Goal: Information Seeking & Learning: Learn about a topic

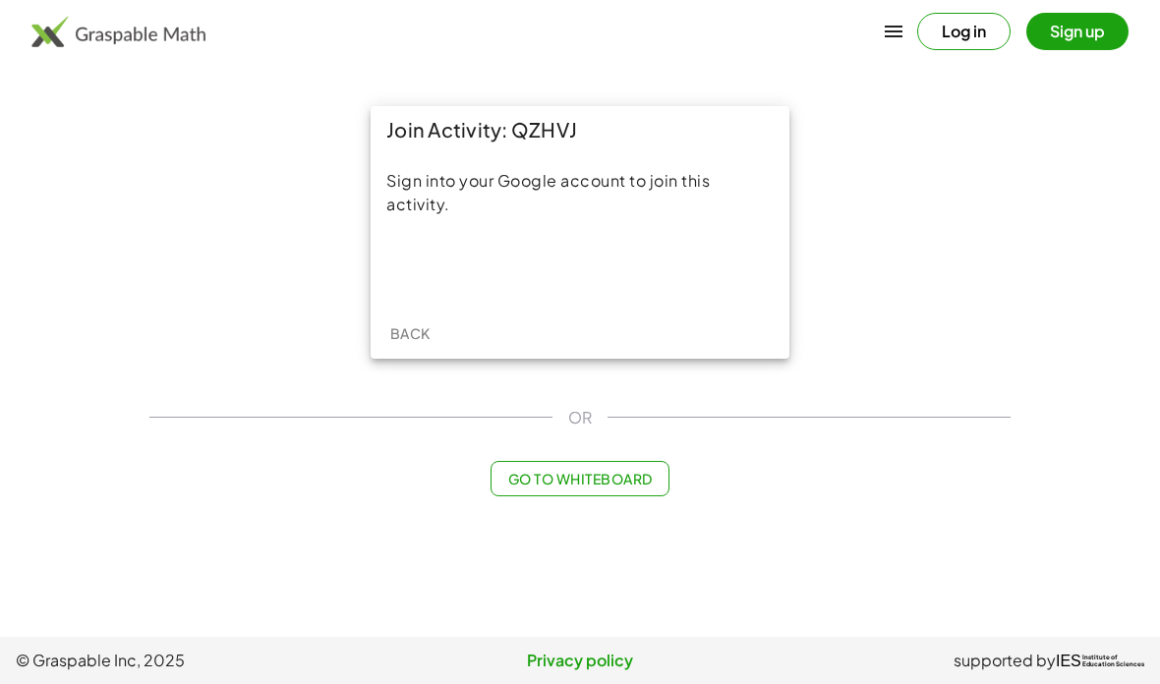
click at [617, 265] on div "Acceder con Google. Se abre en una pestaña nueva" at bounding box center [580, 267] width 188 height 43
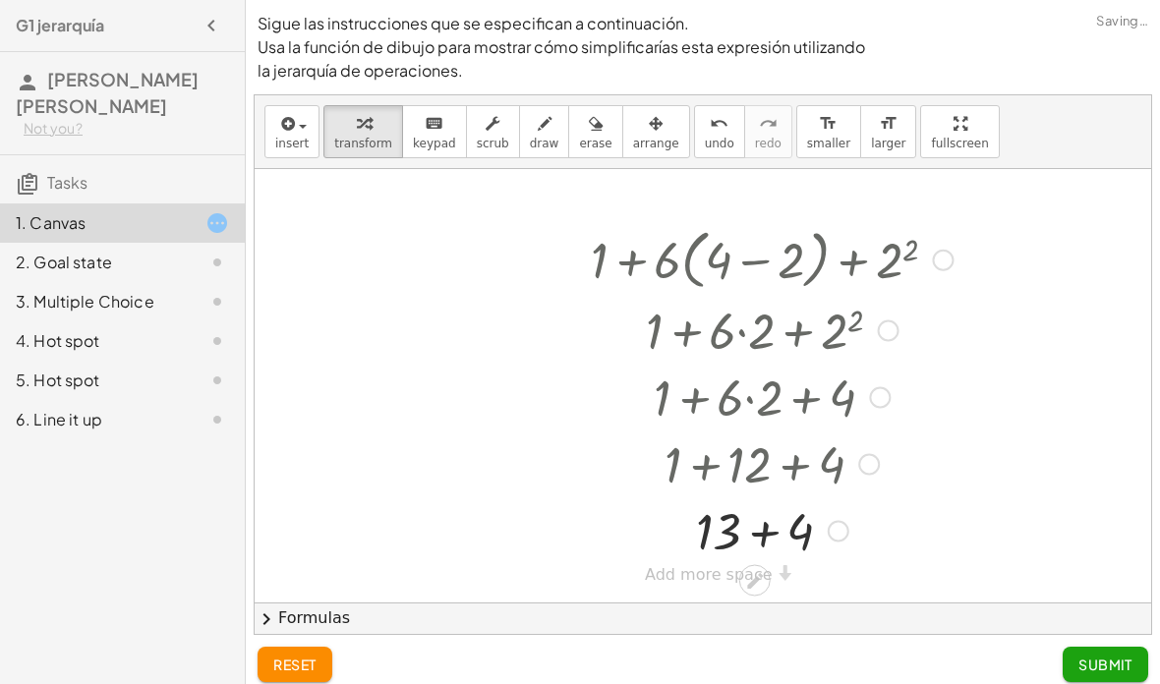
click at [787, 472] on div at bounding box center [771, 462] width 443 height 67
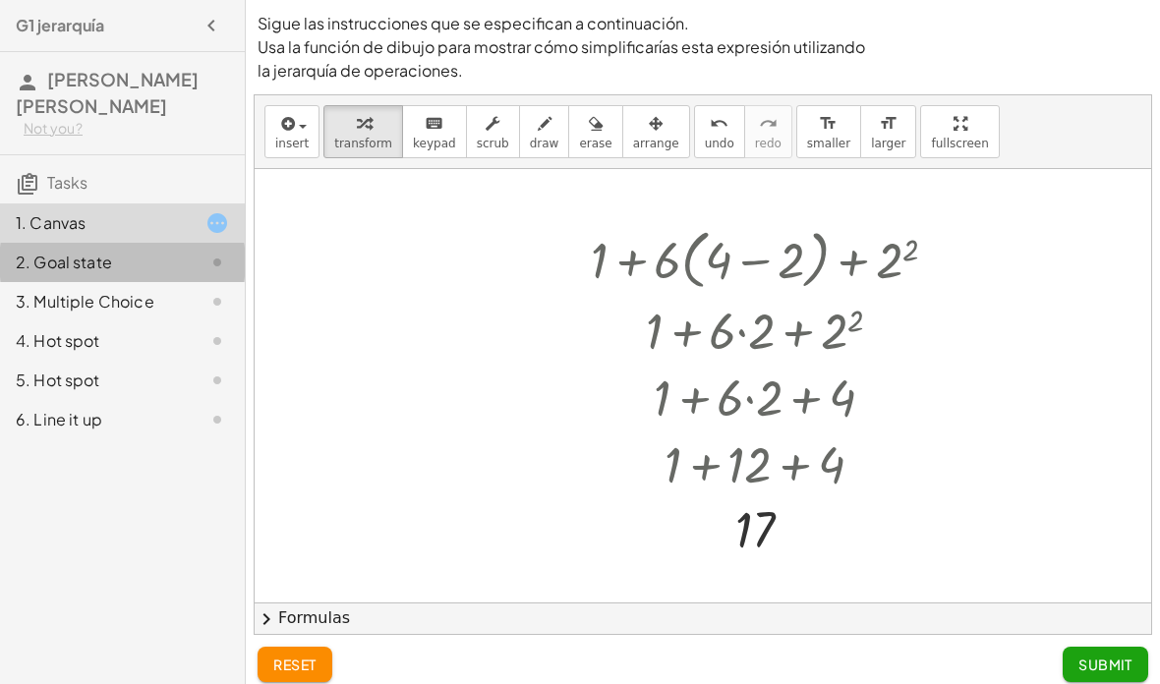
click at [96, 271] on div "2. Goal state" at bounding box center [95, 263] width 158 height 24
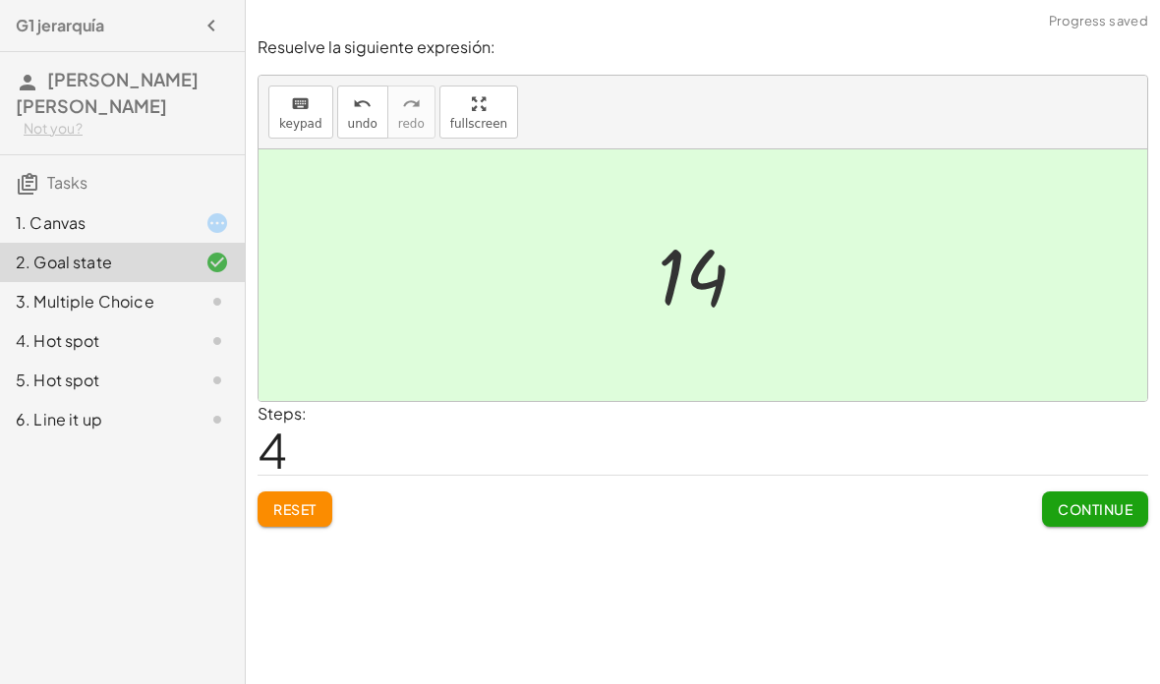
click at [1106, 510] on span "Continue" at bounding box center [1094, 509] width 75 height 18
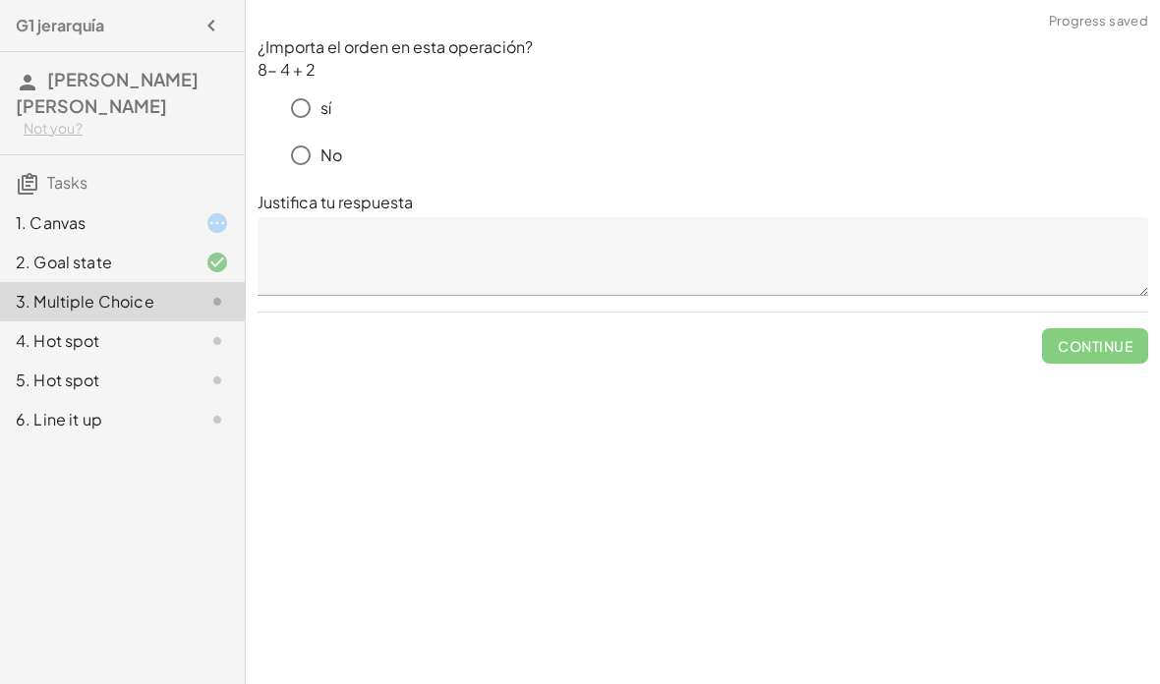
click at [120, 214] on div "1. Canvas" at bounding box center [95, 223] width 158 height 24
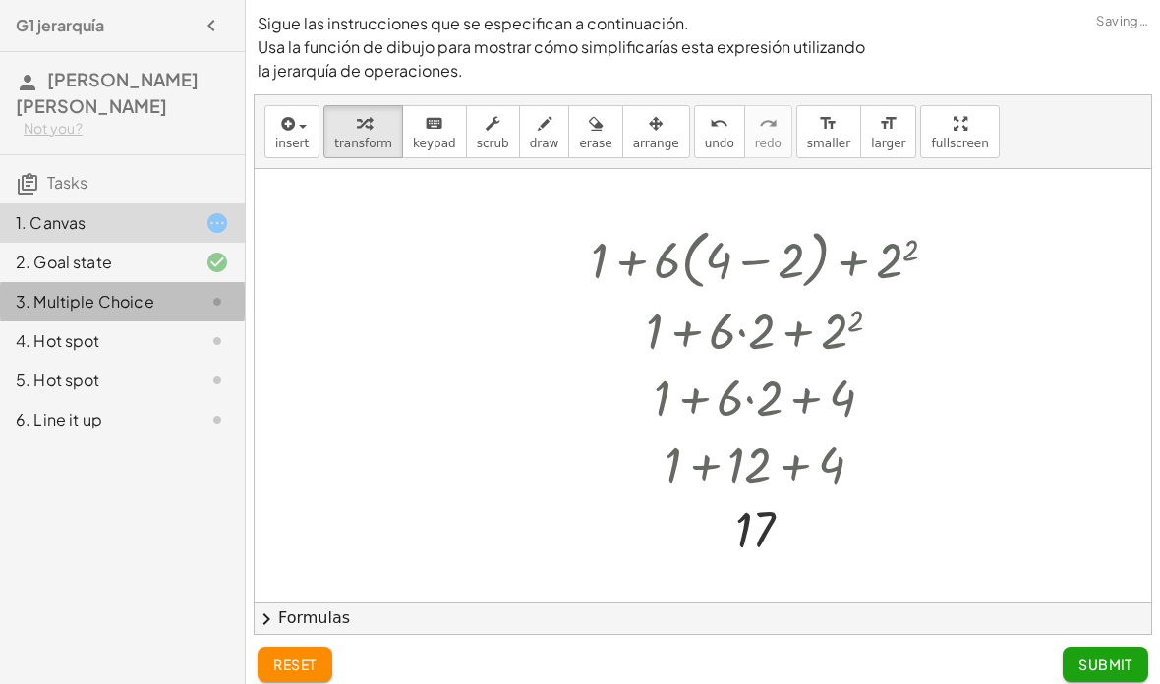
click at [54, 301] on div "3. Multiple Choice" at bounding box center [95, 302] width 158 height 24
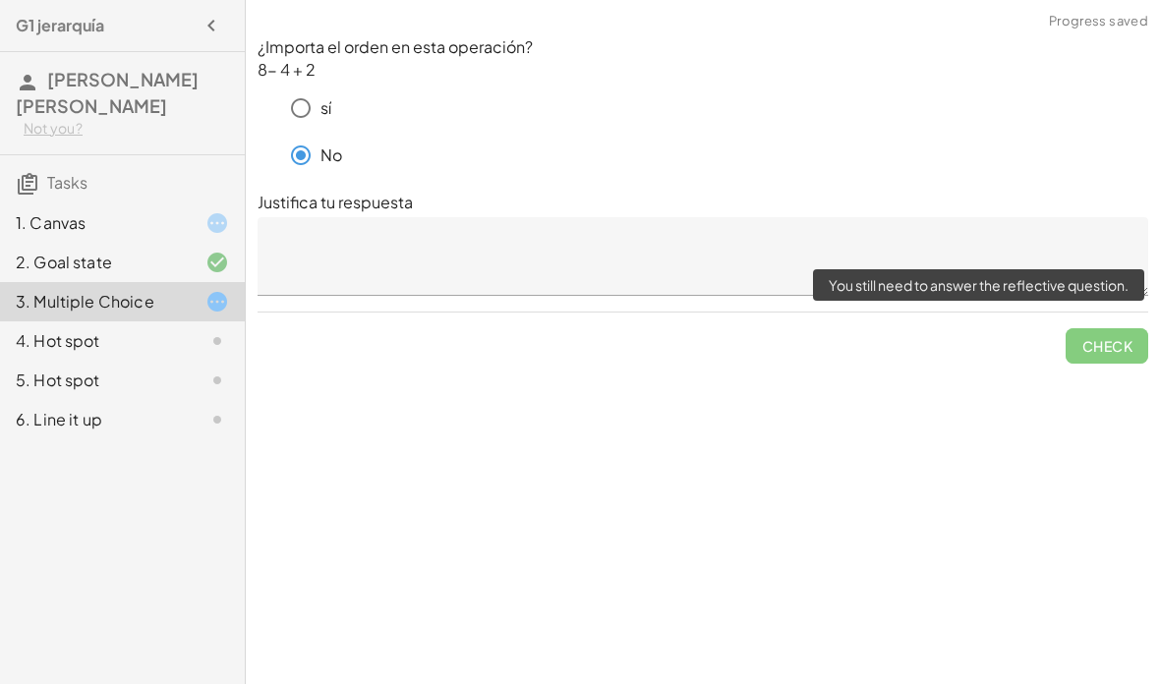
click at [1116, 344] on span "Check" at bounding box center [1106, 337] width 83 height 51
click at [761, 262] on textarea at bounding box center [702, 256] width 890 height 79
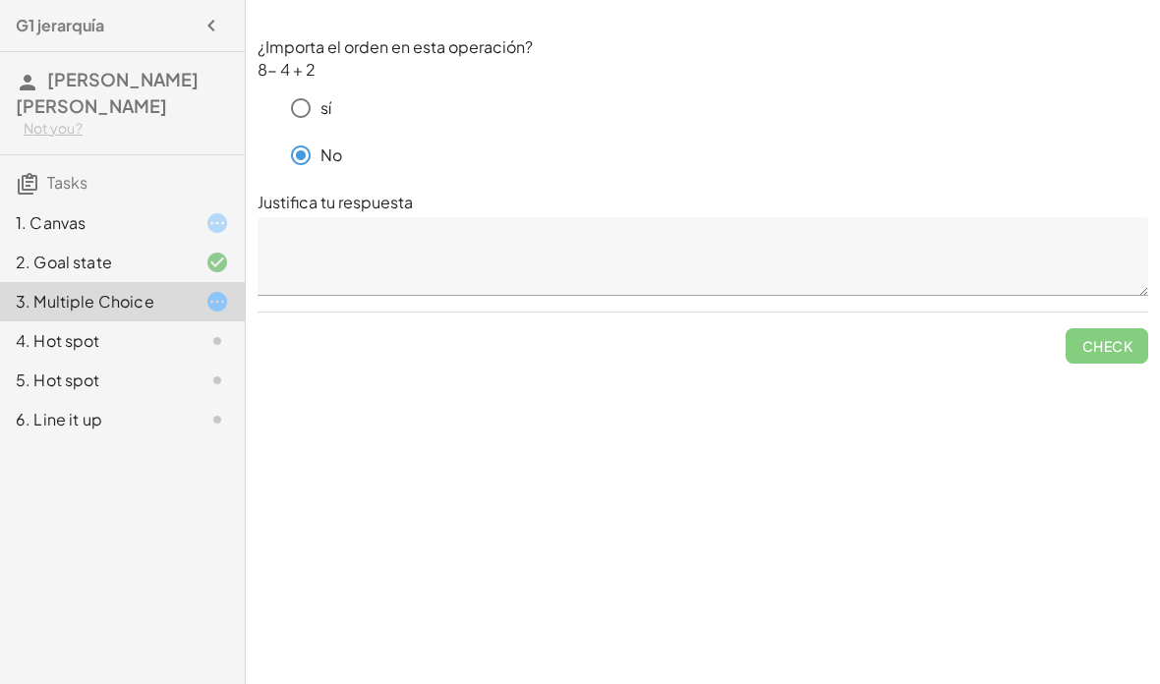
click at [312, 242] on textarea at bounding box center [702, 256] width 890 height 79
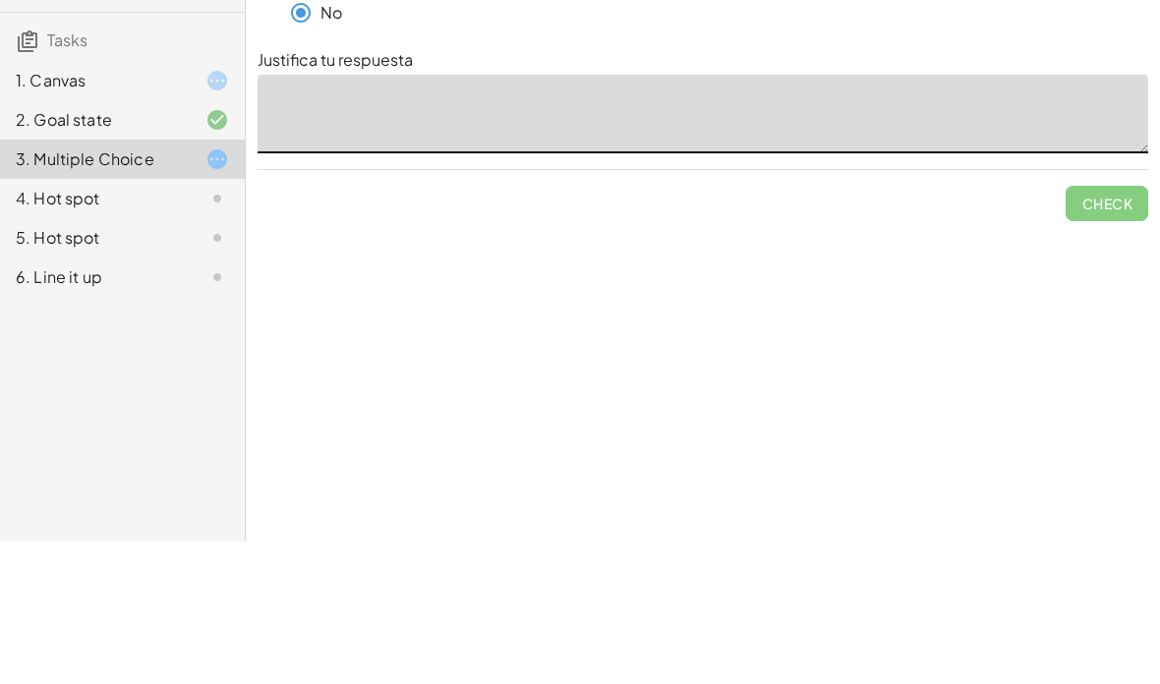
click at [1133, 191] on p "Justifica tu respuesta" at bounding box center [702, 203] width 890 height 24
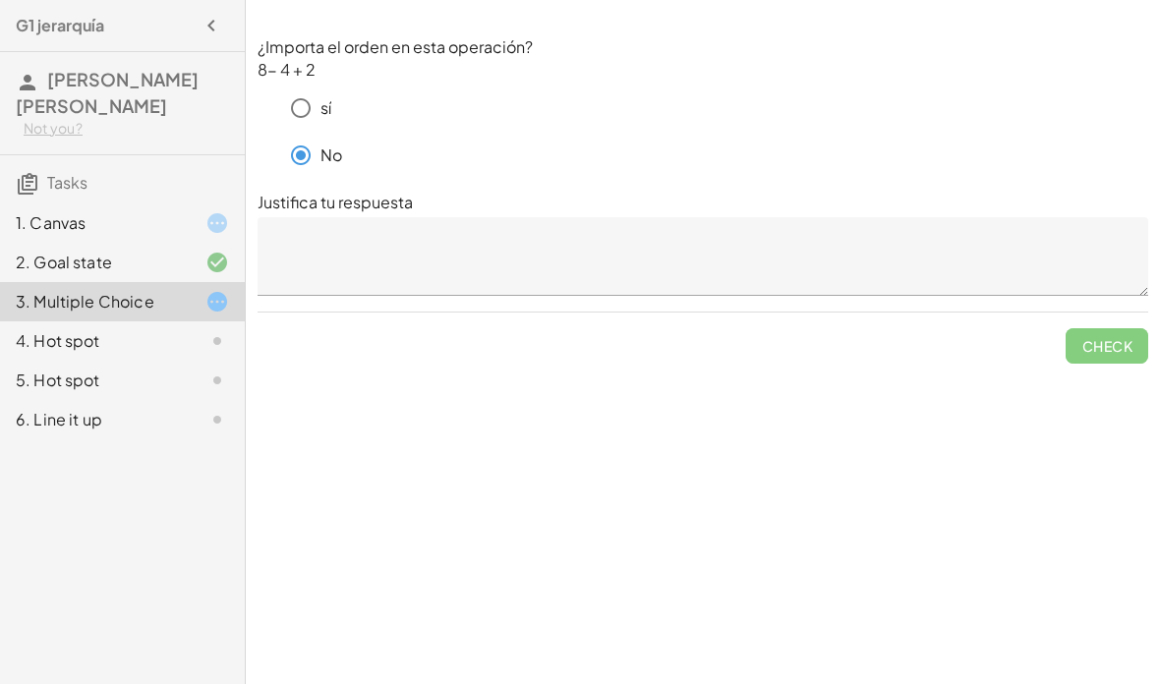
click at [334, 217] on textarea at bounding box center [702, 256] width 890 height 79
type textarea "**********"
click at [1106, 337] on span "Check" at bounding box center [1106, 346] width 51 height 18
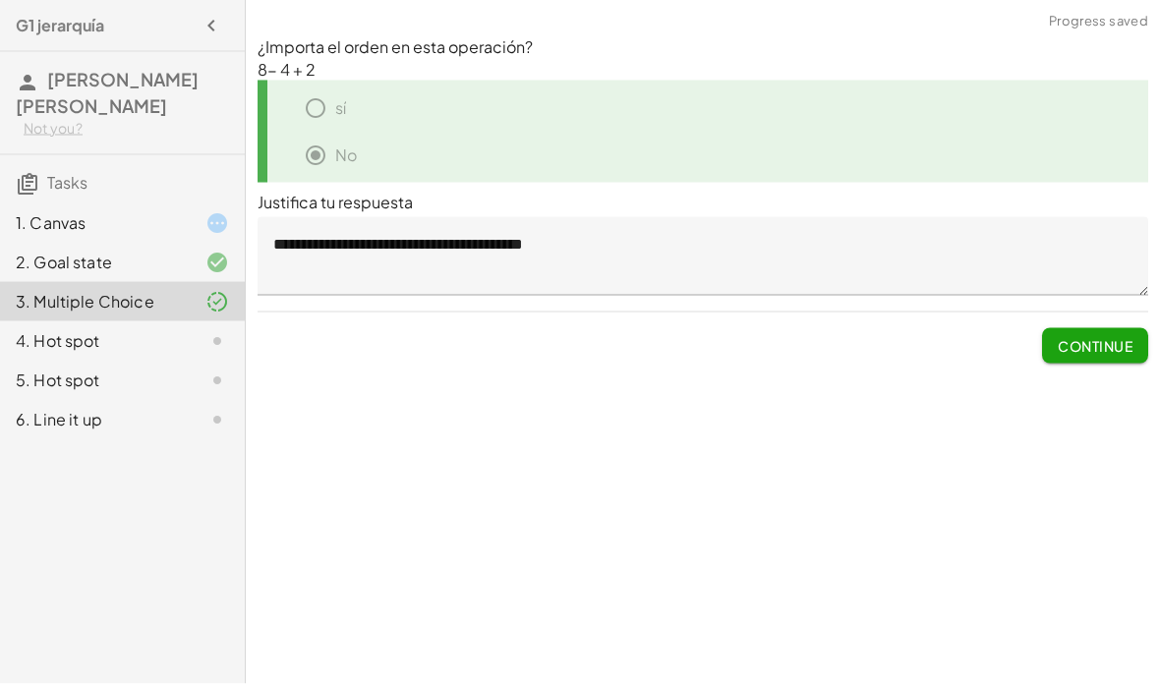
scroll to position [0, 0]
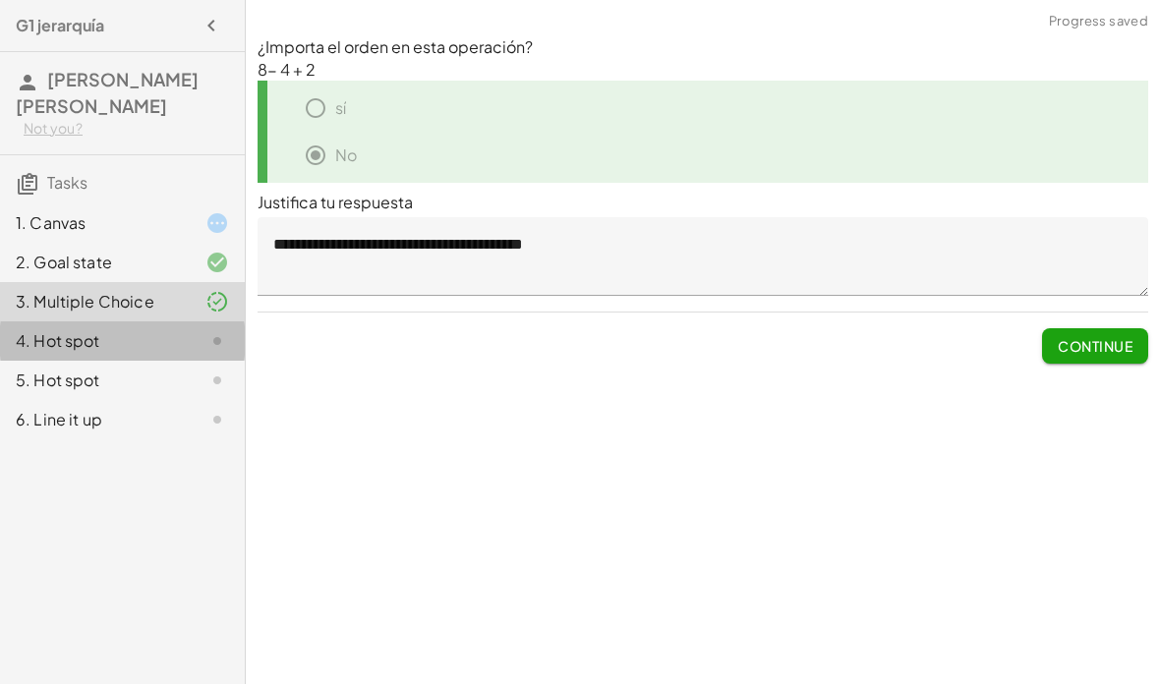
click at [166, 331] on div "4. Hot spot" at bounding box center [95, 341] width 158 height 24
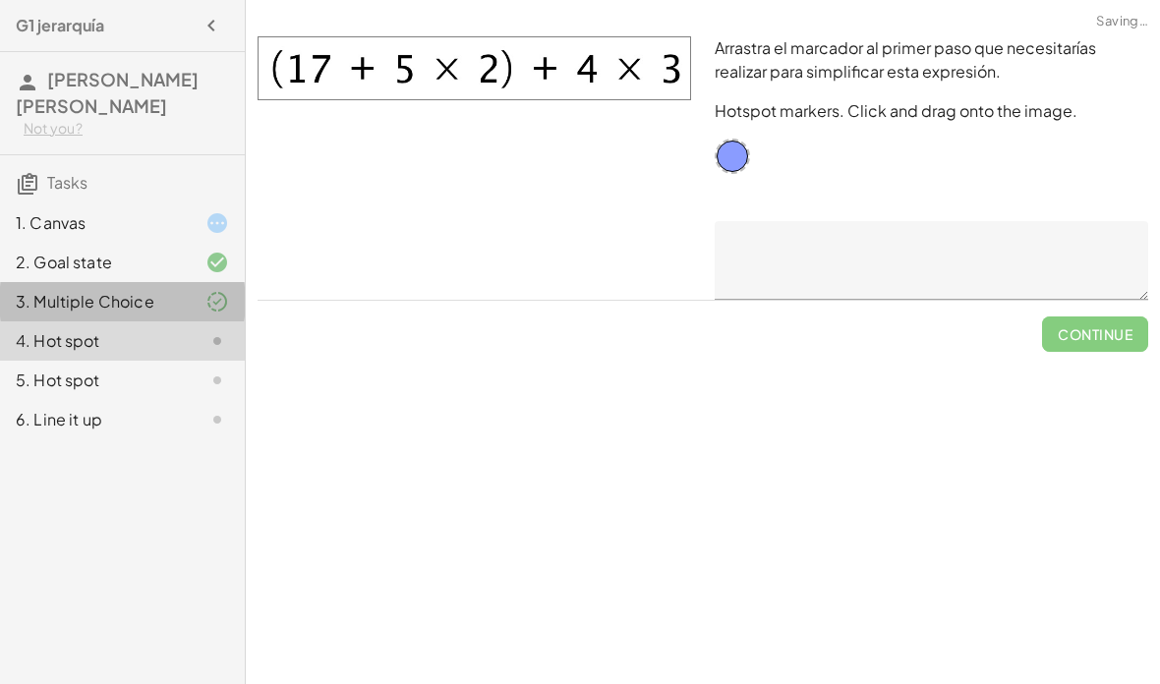
click at [199, 304] on div at bounding box center [201, 302] width 55 height 24
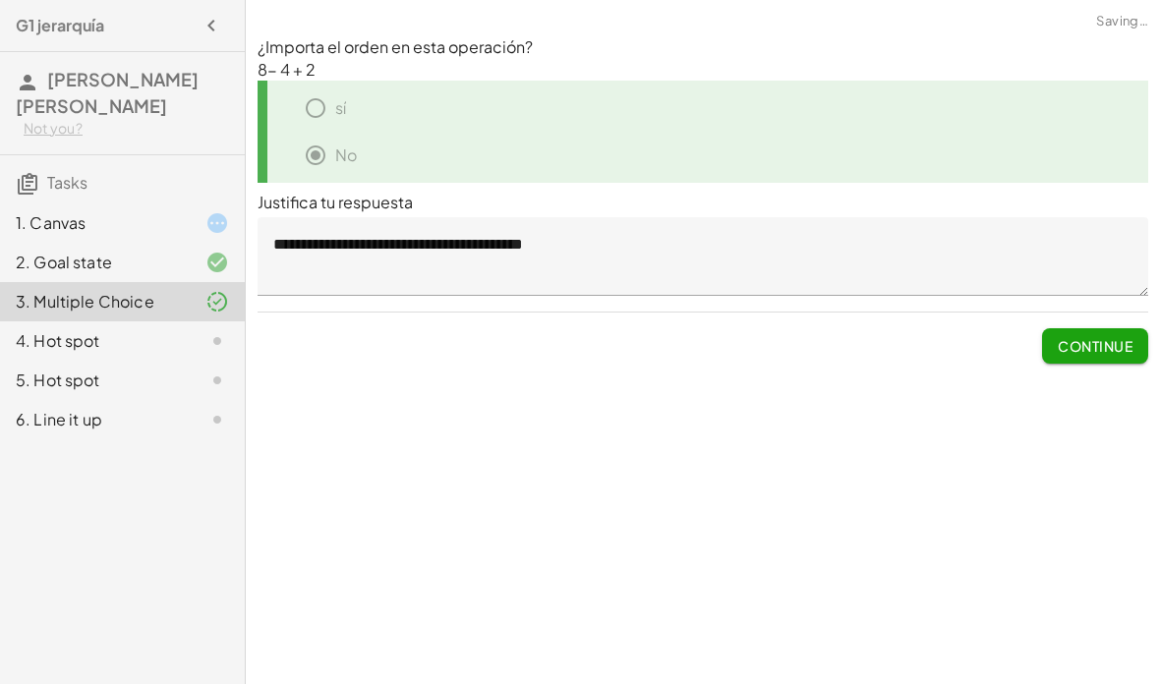
click at [889, 249] on textarea "**********" at bounding box center [702, 256] width 890 height 79
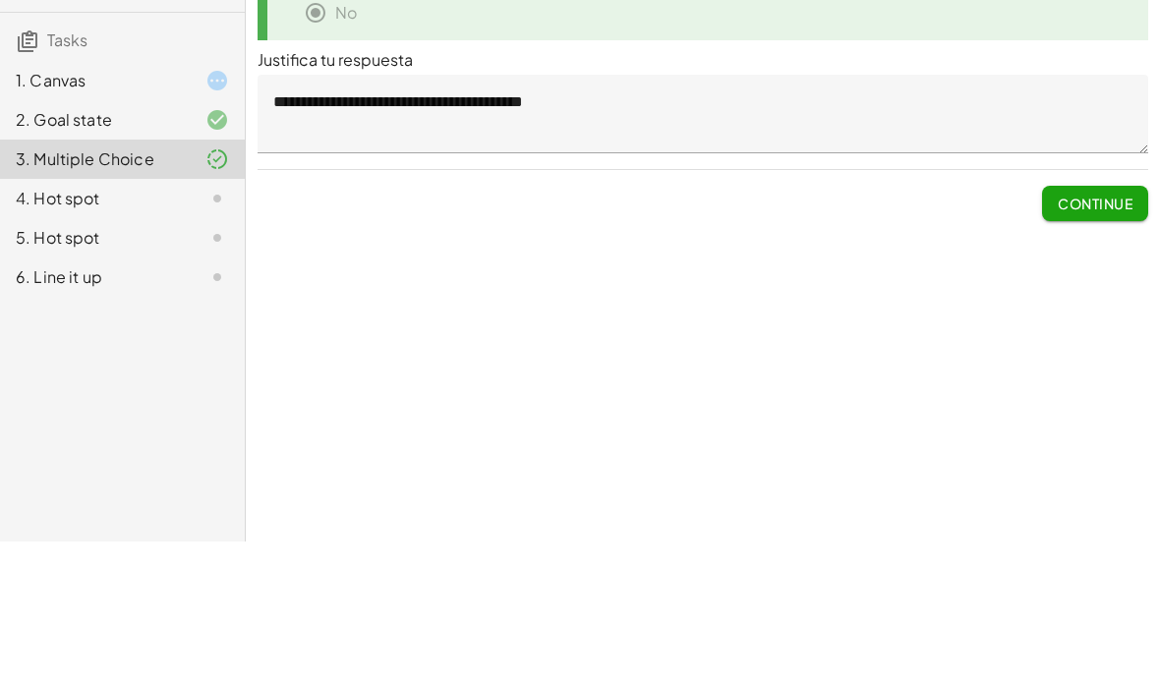
scroll to position [79, 0]
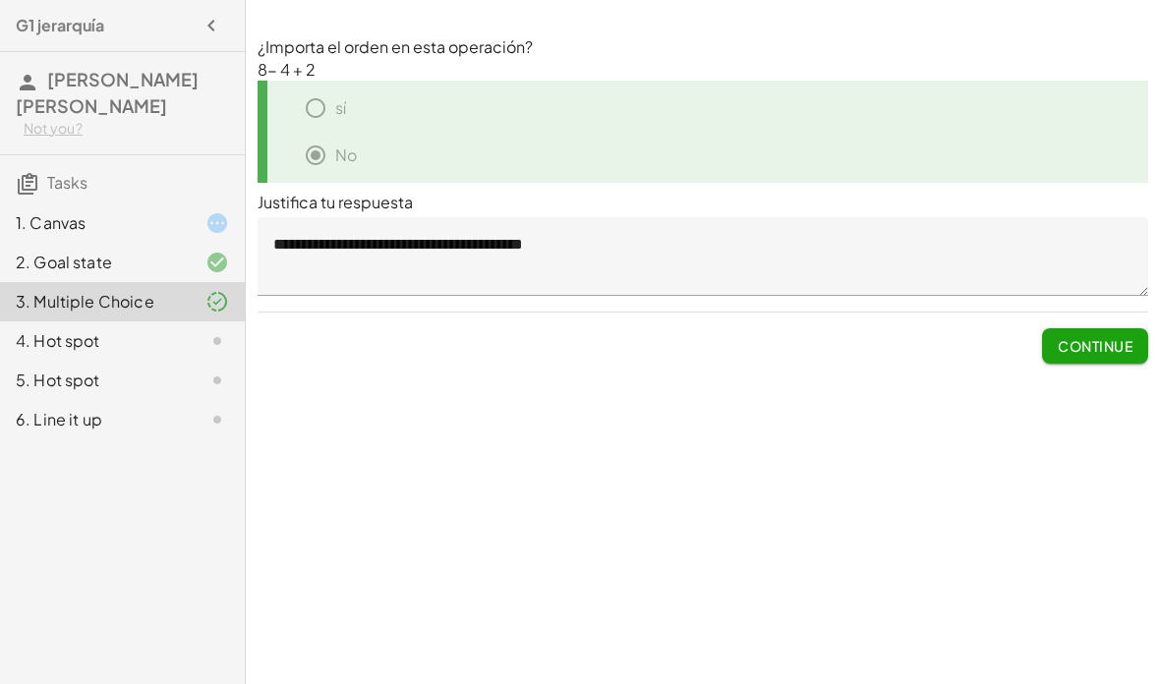
click at [57, 338] on div "4. Hot spot" at bounding box center [95, 341] width 158 height 24
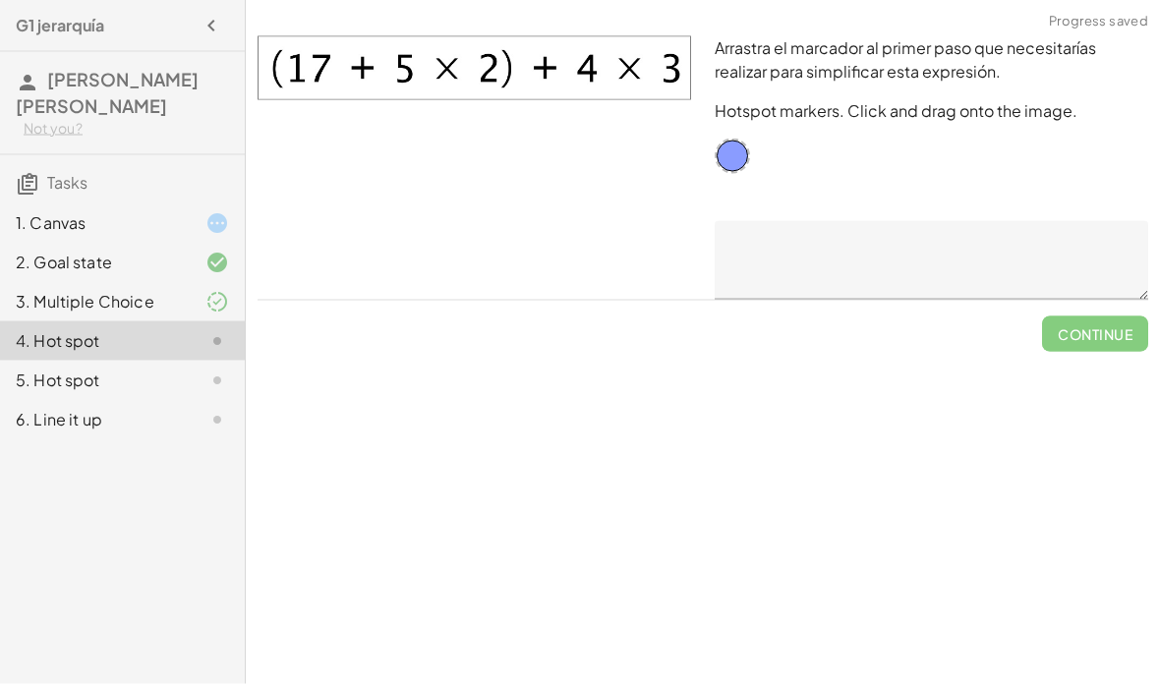
scroll to position [0, 0]
click at [416, 74] on img at bounding box center [473, 68] width 433 height 64
click at [490, 62] on img at bounding box center [473, 68] width 433 height 64
click at [1109, 341] on span "Check" at bounding box center [1106, 326] width 83 height 51
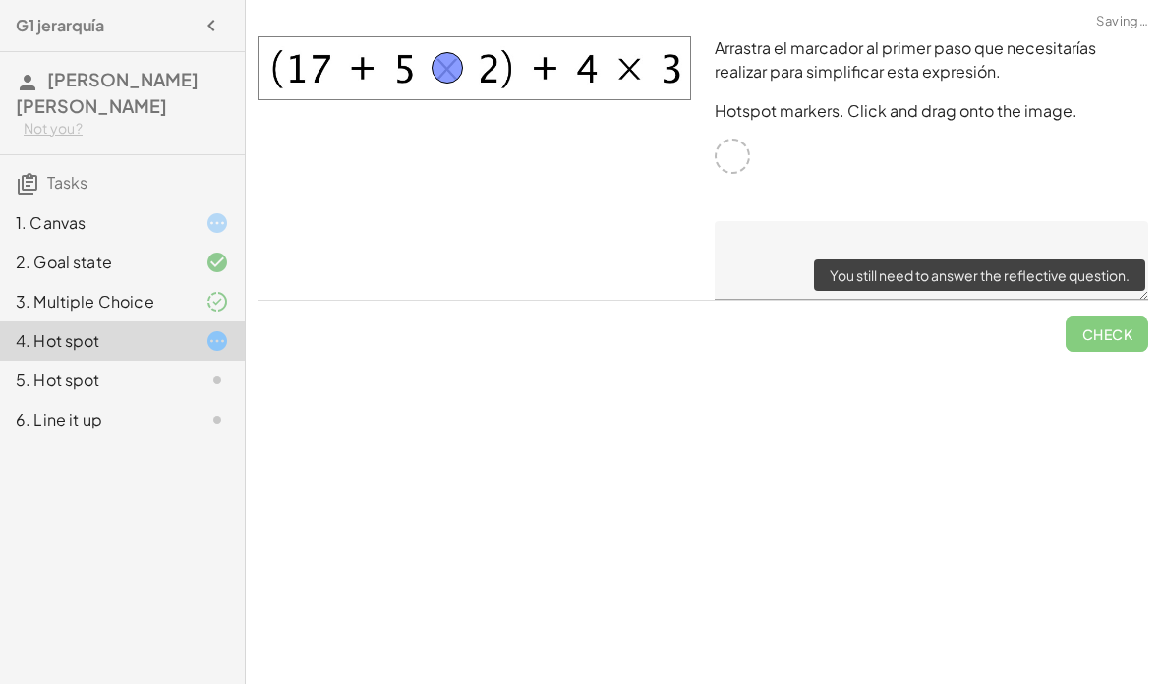
click at [1113, 332] on span "Check" at bounding box center [1106, 326] width 83 height 51
click at [1100, 331] on span "Check" at bounding box center [1106, 326] width 83 height 51
click at [1070, 446] on div "Sigue las instrucciones que se especifican a continuación. Usa la función de di…" at bounding box center [703, 342] width 914 height 684
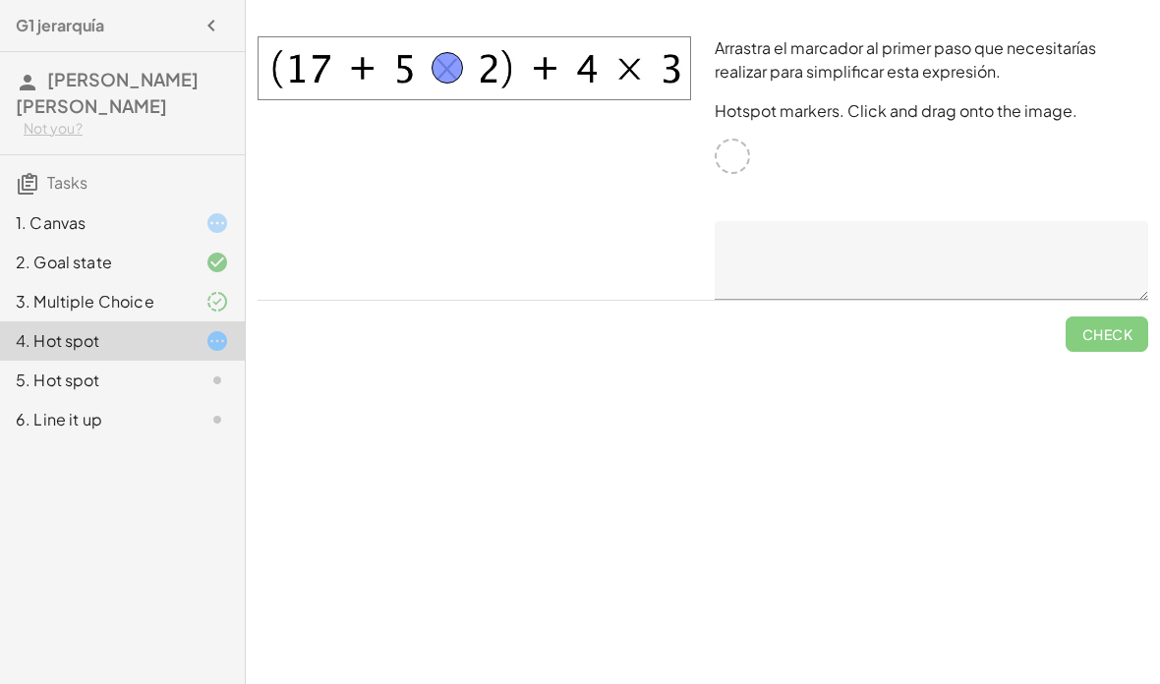
click at [961, 265] on textarea at bounding box center [930, 260] width 433 height 79
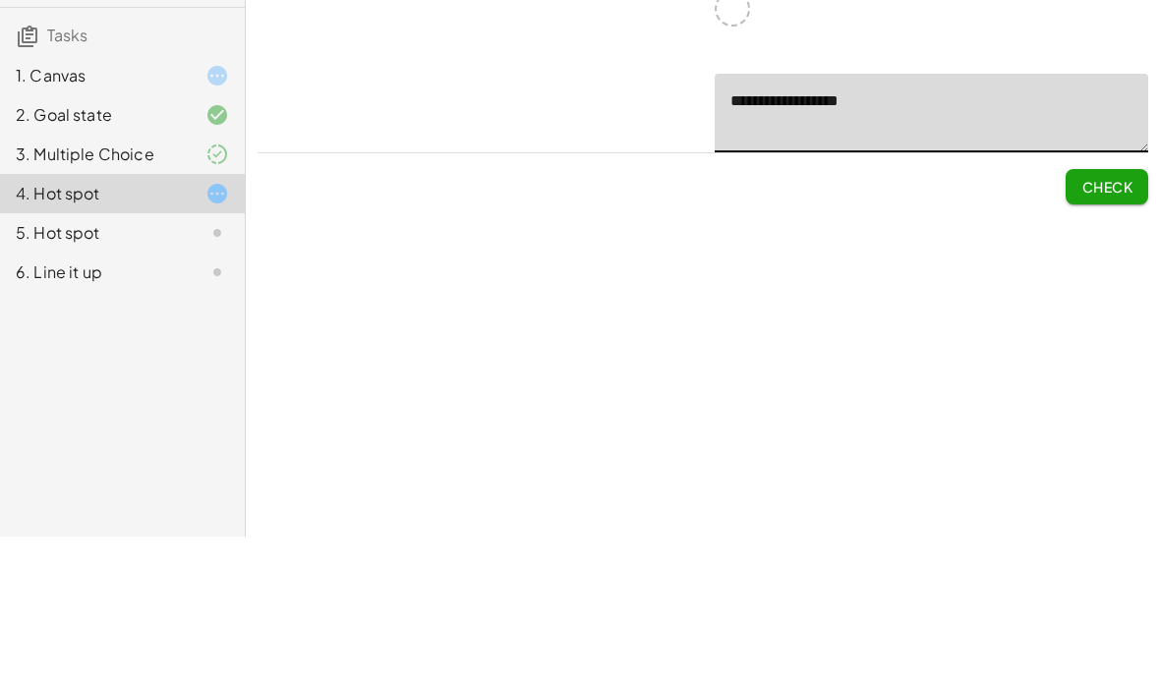
scroll to position [79, 0]
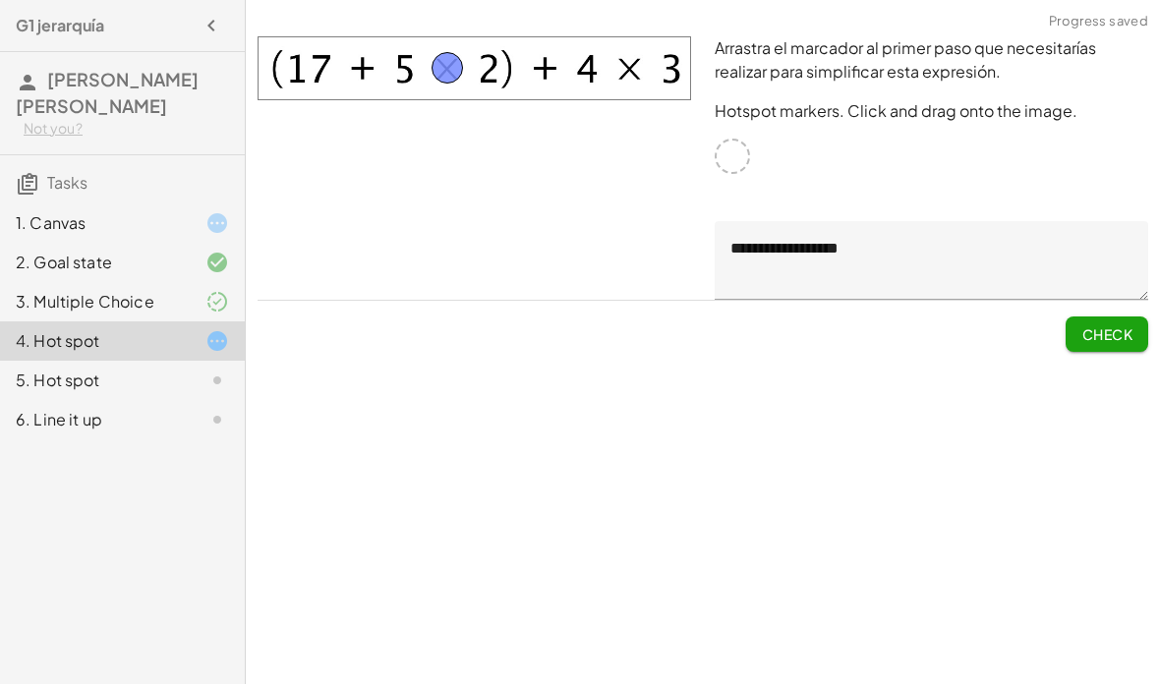
type textarea "**********"
click at [1111, 325] on span "Check" at bounding box center [1106, 334] width 51 height 18
click at [1098, 340] on span "Continue" at bounding box center [1094, 334] width 75 height 18
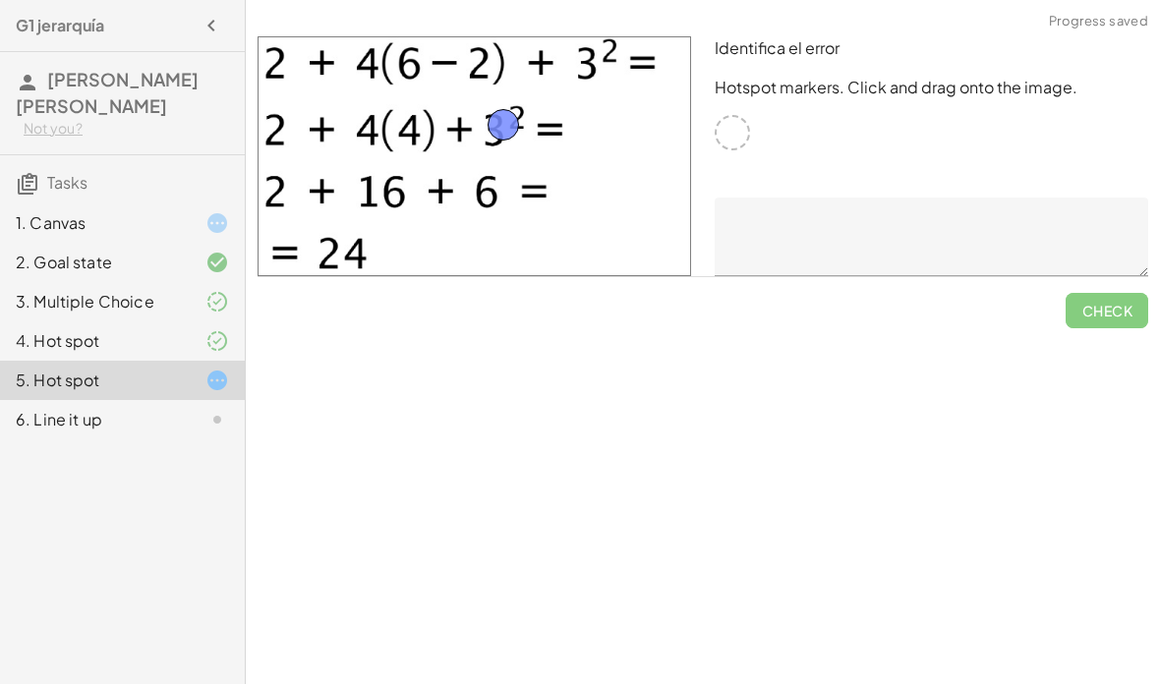
click at [925, 222] on textarea at bounding box center [930, 237] width 433 height 79
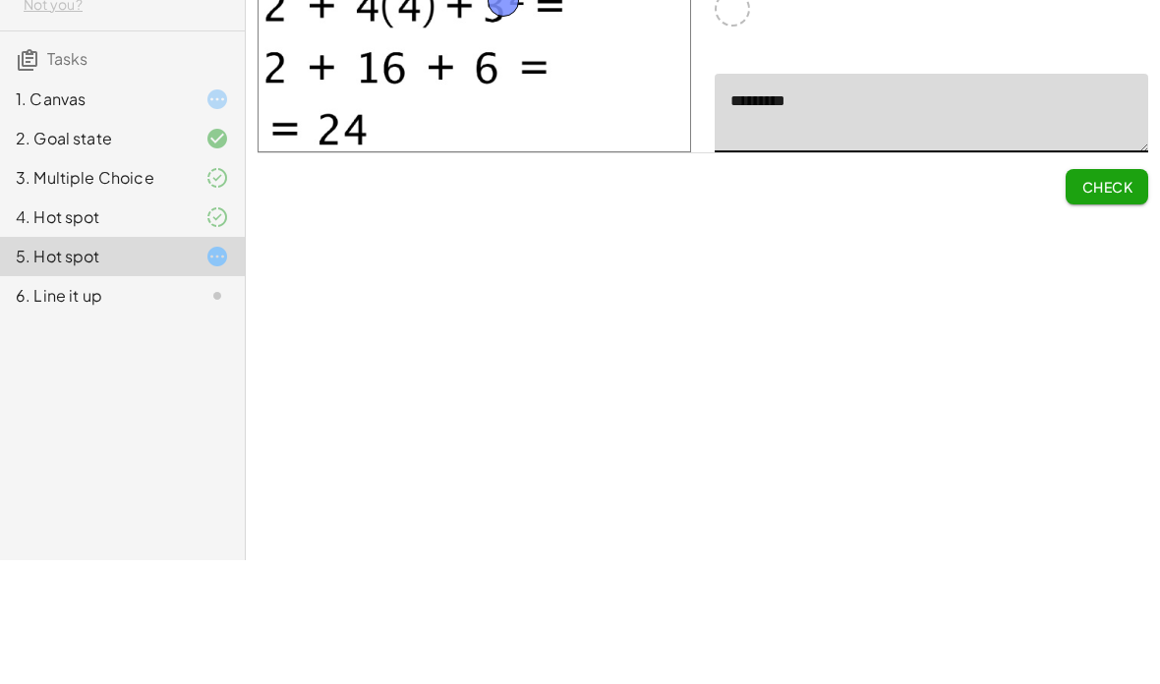
scroll to position [79, 0]
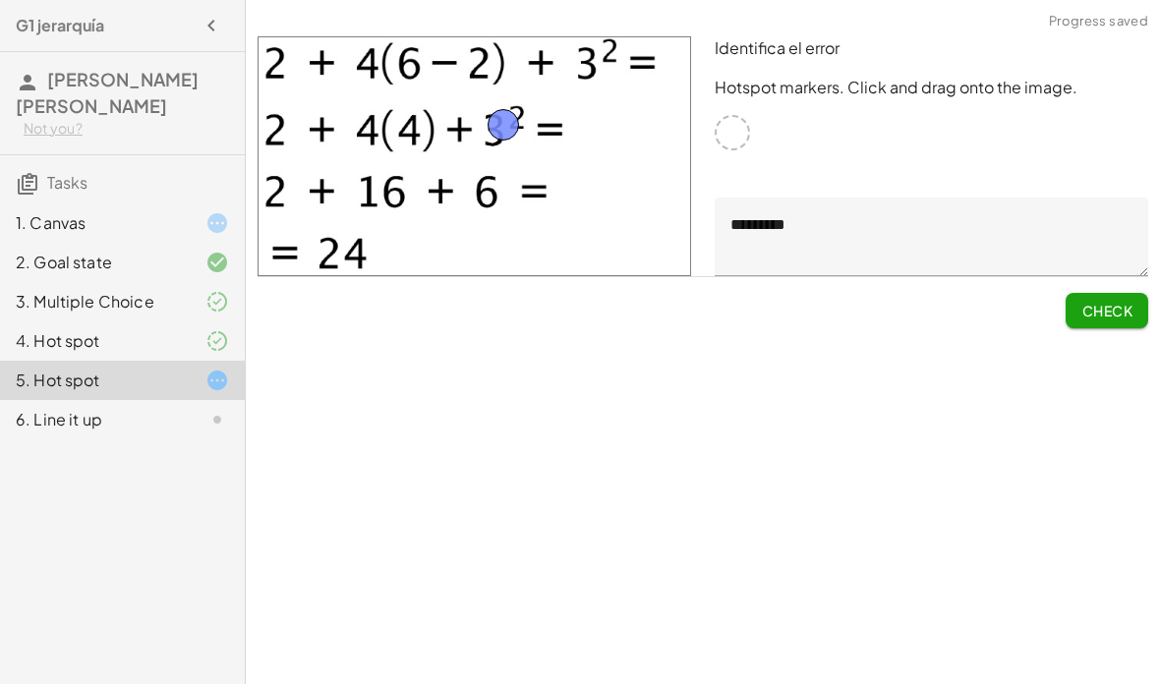
type textarea "*********"
click at [1106, 302] on span "Check" at bounding box center [1106, 311] width 51 height 18
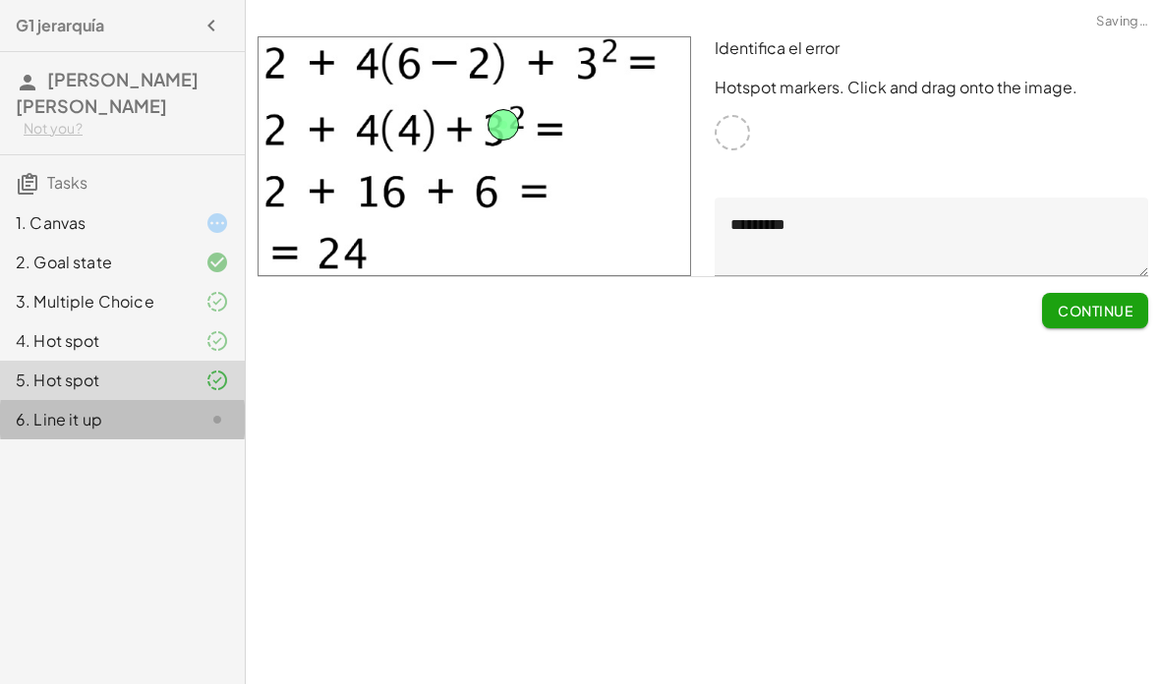
click at [203, 423] on div at bounding box center [201, 420] width 55 height 24
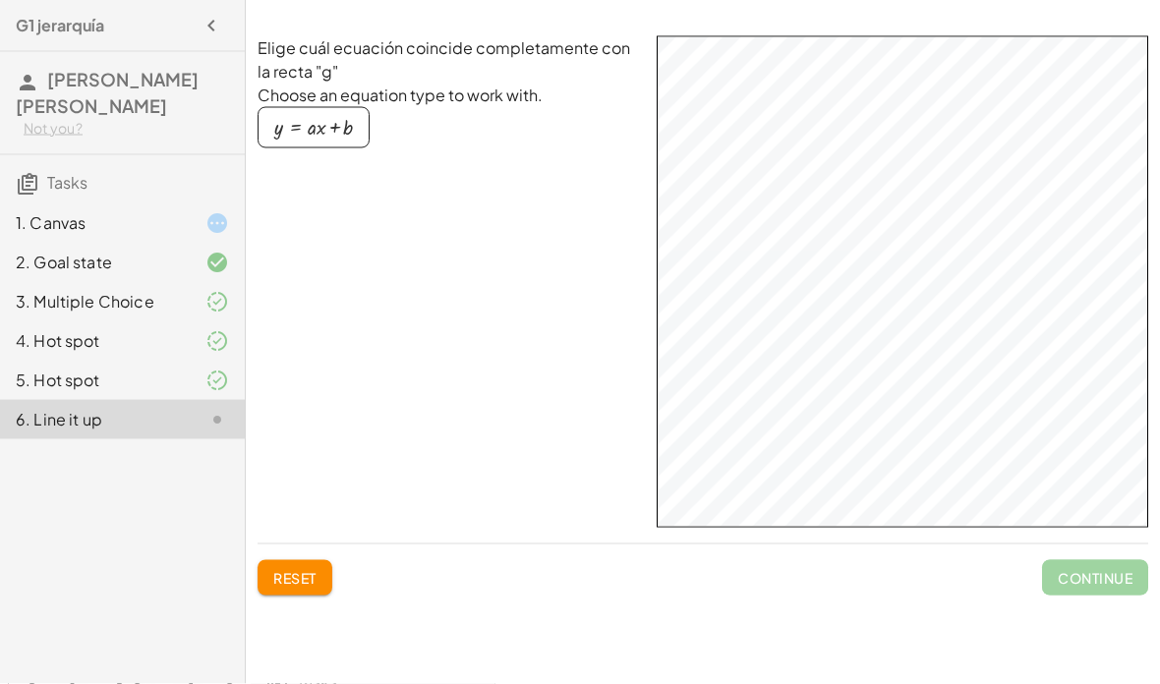
scroll to position [0, 0]
click at [321, 142] on button "y = + · a · x + b" at bounding box center [313, 127] width 112 height 41
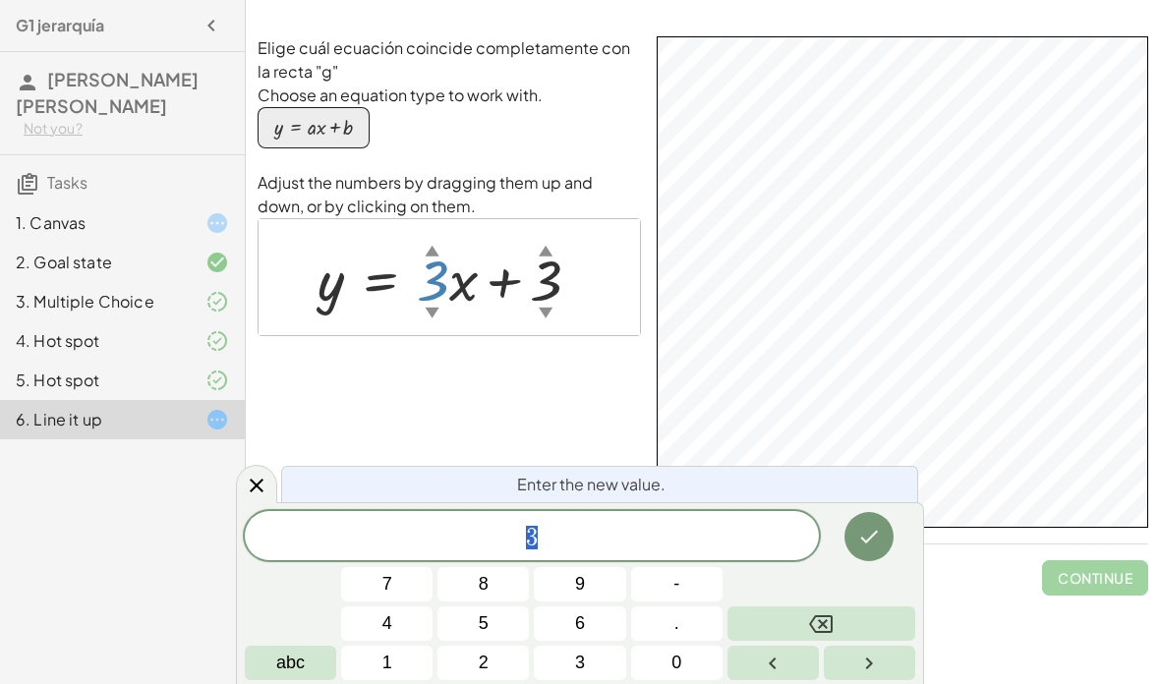
click at [501, 651] on button "2" at bounding box center [482, 663] width 91 height 34
click at [874, 539] on icon "Done" at bounding box center [869, 537] width 24 height 24
click at [506, 651] on button "2" at bounding box center [482, 663] width 91 height 34
click at [395, 656] on button "1" at bounding box center [386, 663] width 91 height 34
click at [850, 623] on button "Backspace" at bounding box center [821, 623] width 188 height 34
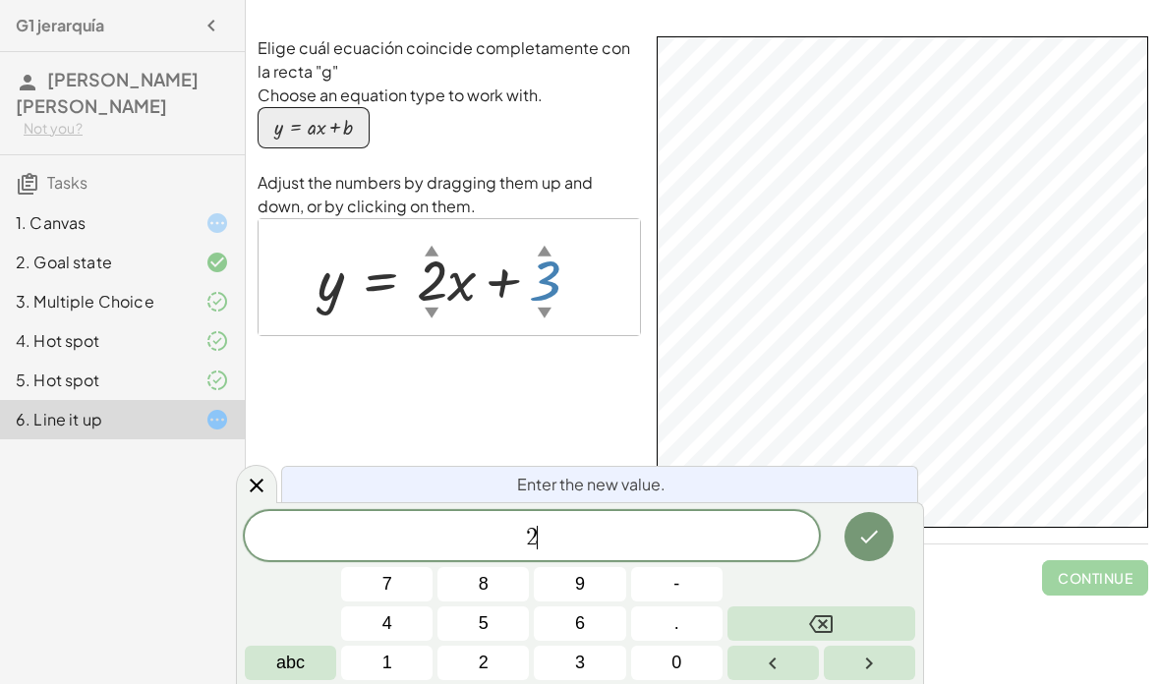
click at [850, 623] on button "Backspace" at bounding box center [821, 623] width 188 height 34
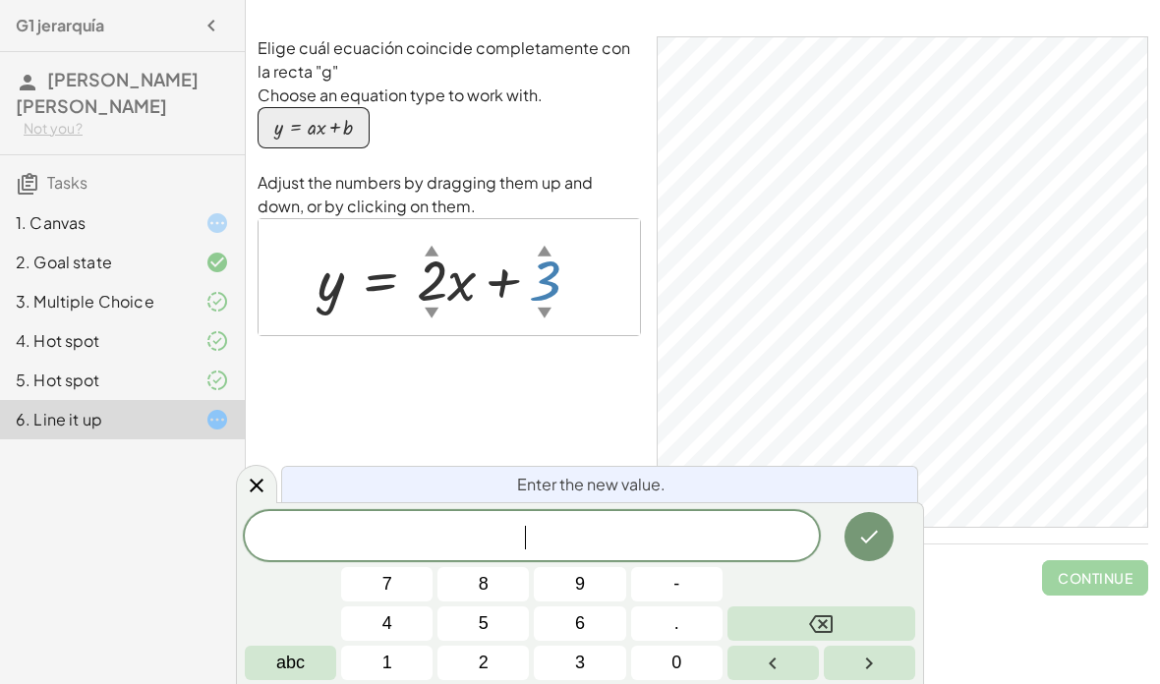
click at [400, 667] on button "1" at bounding box center [386, 663] width 91 height 34
click at [865, 533] on icon "Done" at bounding box center [869, 537] width 24 height 24
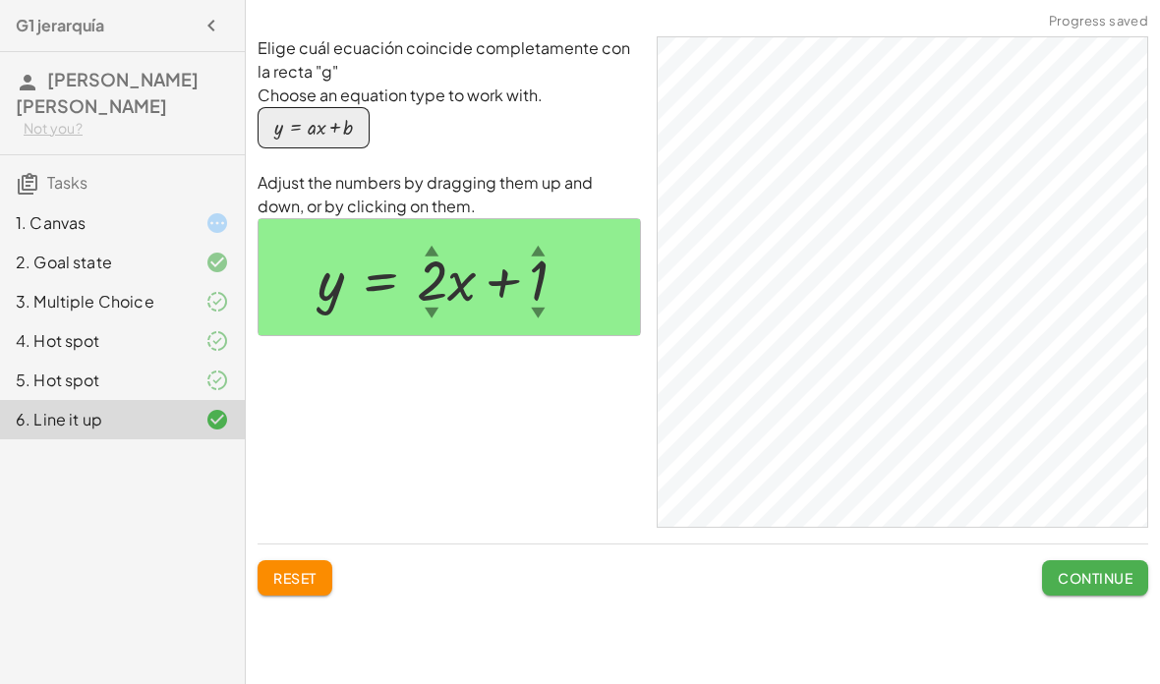
click at [1084, 593] on button "Continue" at bounding box center [1095, 577] width 106 height 35
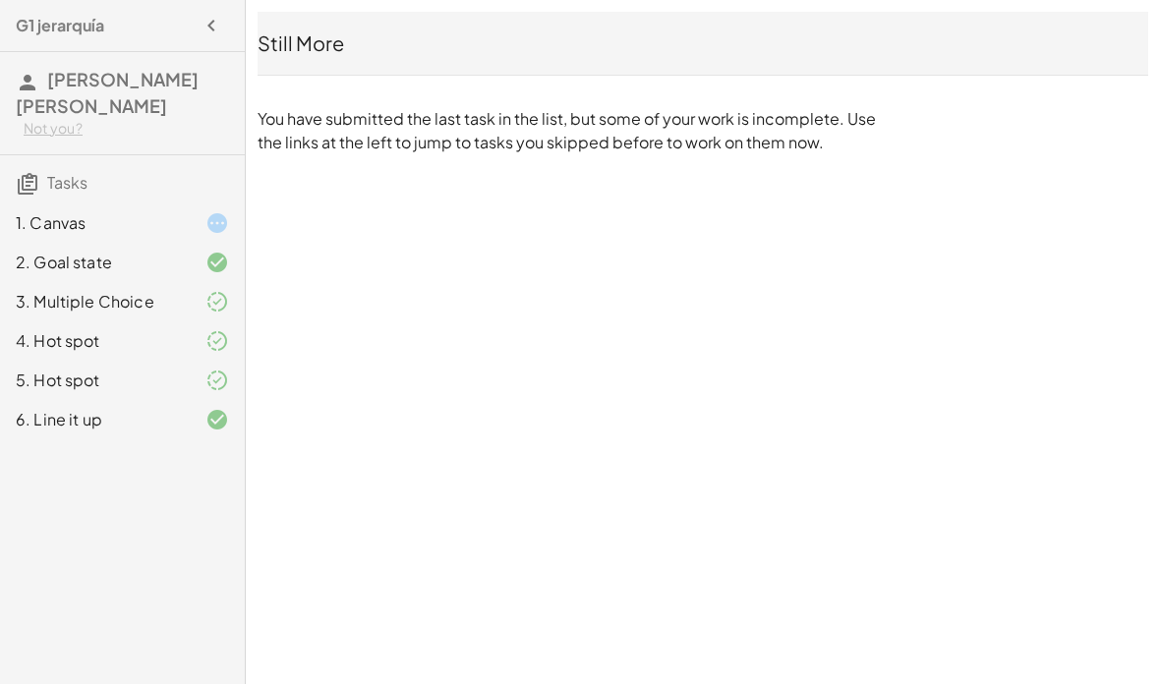
click at [129, 438] on div "6. Line it up" at bounding box center [122, 419] width 245 height 39
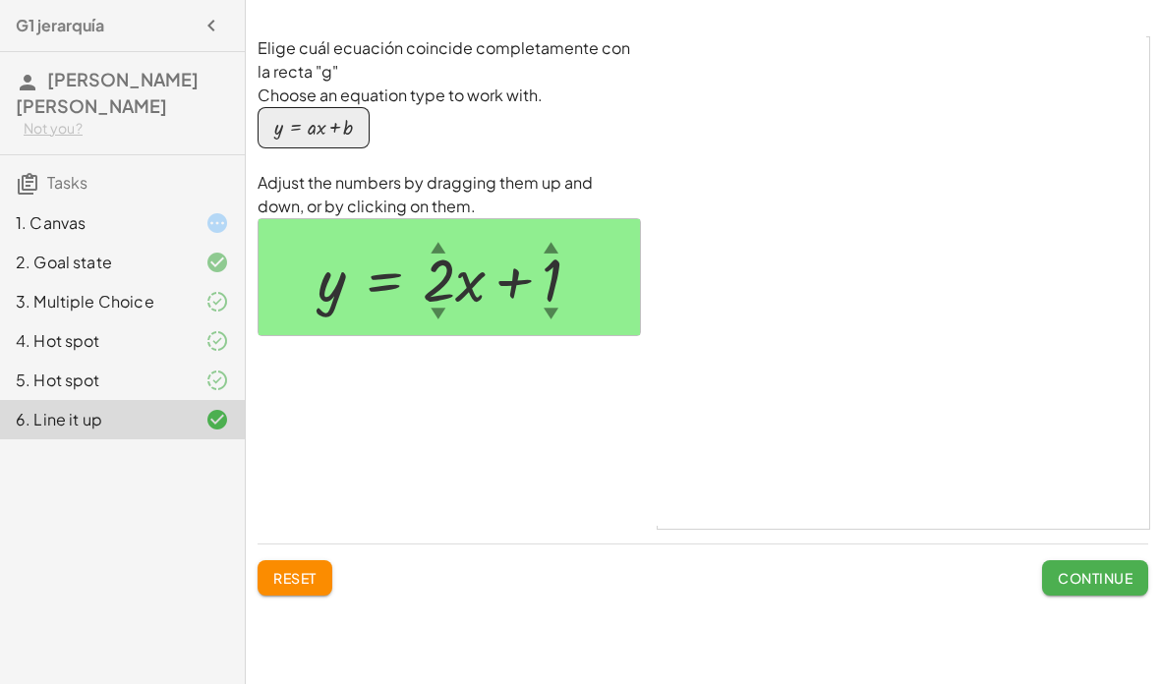
click at [135, 445] on div "1. Canvas 2. Goal state 3. Multiple Choice 4. Hot spot 5. Hot spot 6. Line it up" at bounding box center [122, 322] width 245 height 252
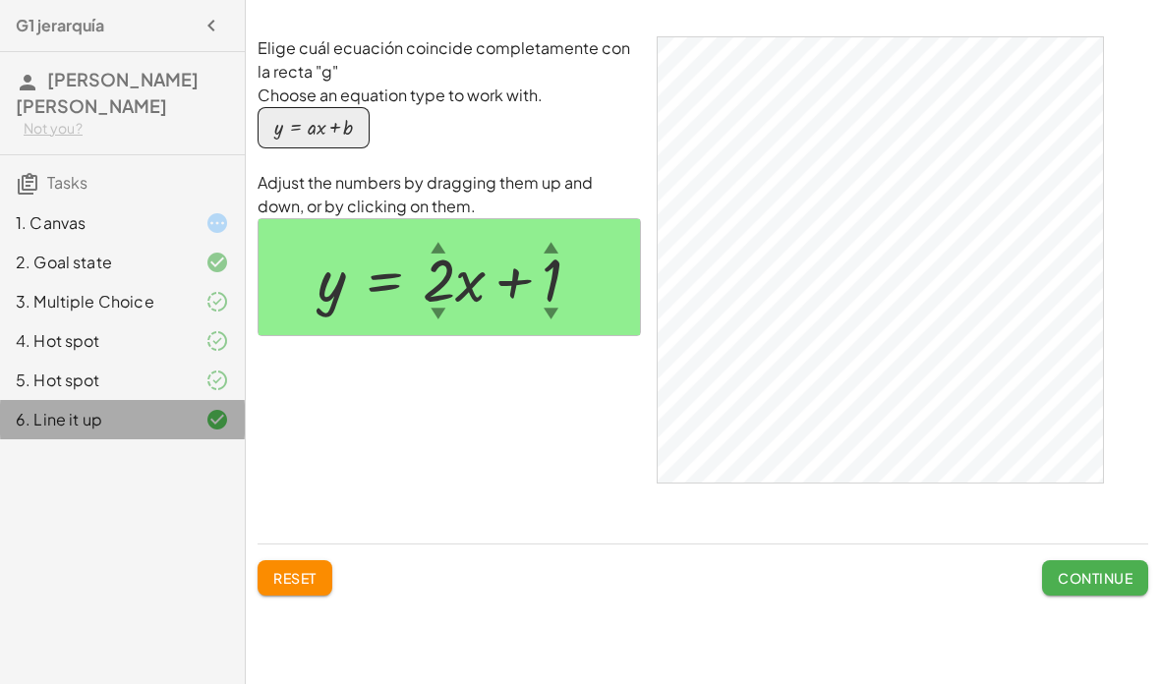
click at [196, 434] on div "6. Line it up" at bounding box center [122, 419] width 245 height 39
